Goal: Information Seeking & Learning: Understand process/instructions

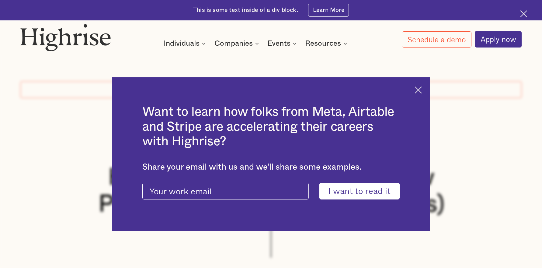
click at [425, 86] on div "Want to learn how folks from Meta, Airtable and Stripe are accelerating their c…" at bounding box center [271, 154] width 318 height 154
click at [422, 89] on img at bounding box center [418, 89] width 7 height 7
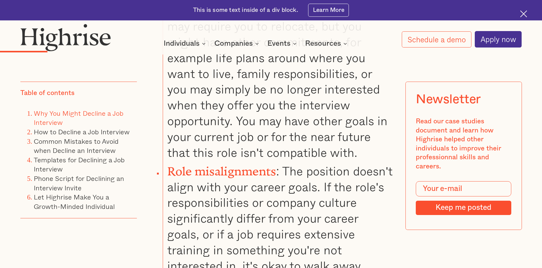
scroll to position [917, 0]
click at [107, 165] on link "Templates for Declining a Job Interview" at bounding box center [79, 164] width 91 height 20
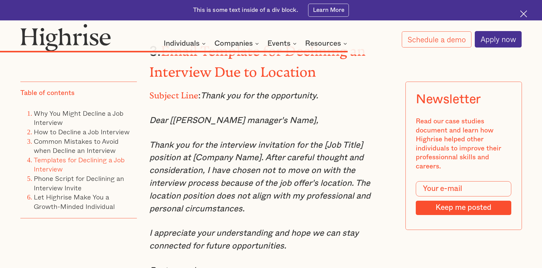
scroll to position [4182, 0]
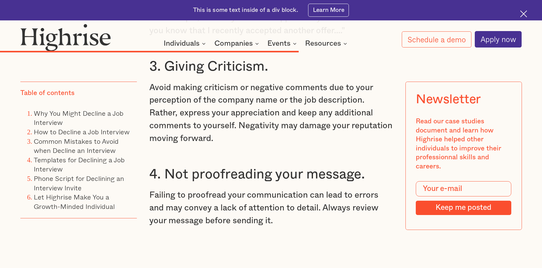
scroll to position [3287, 0]
